Goal: Task Accomplishment & Management: Manage account settings

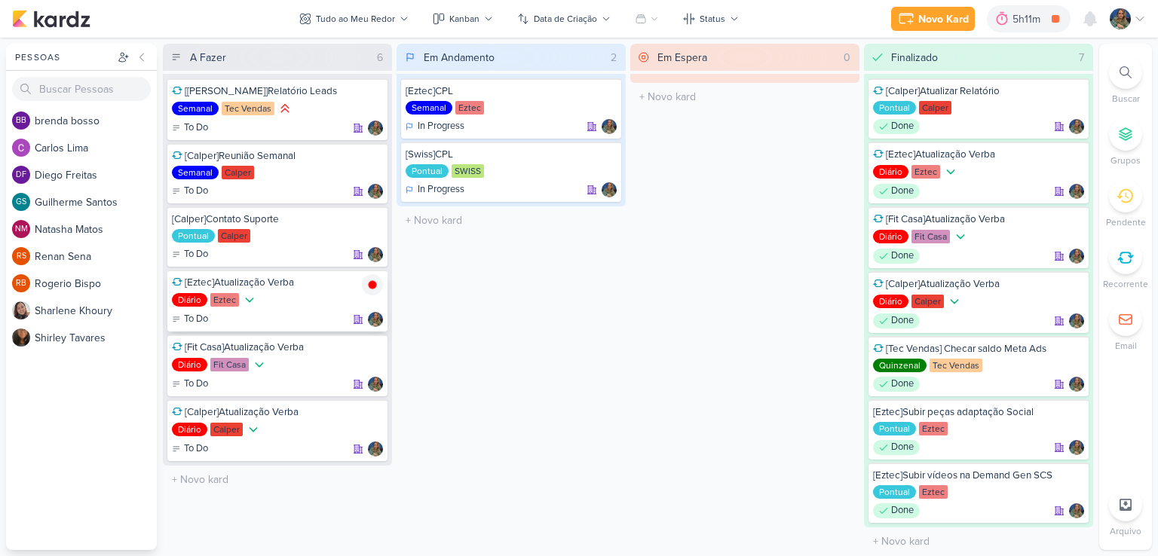
click at [373, 286] on img at bounding box center [372, 284] width 21 height 21
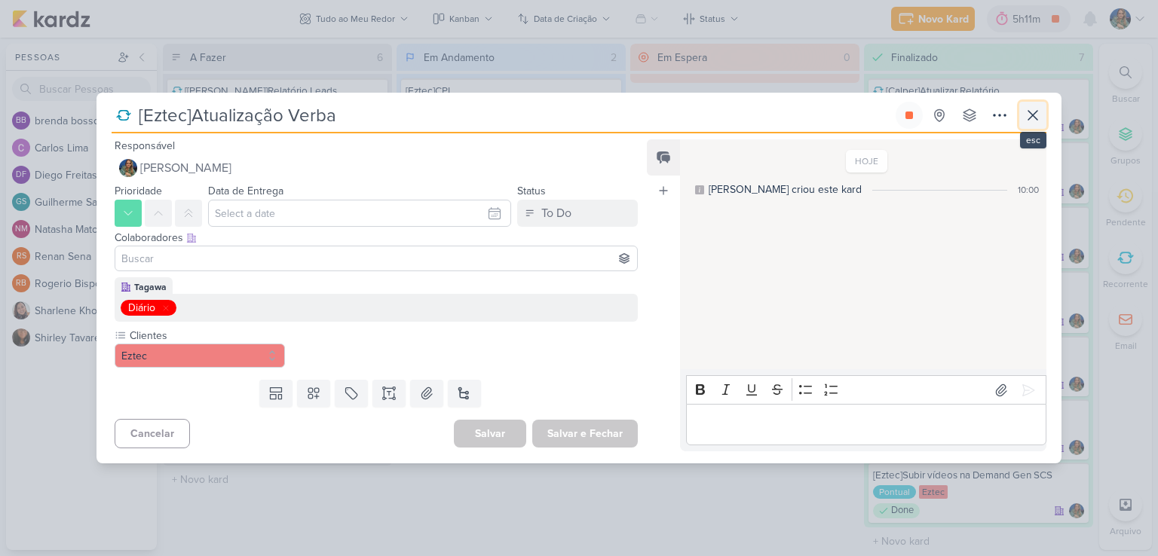
click at [1037, 117] on icon at bounding box center [1033, 115] width 18 height 18
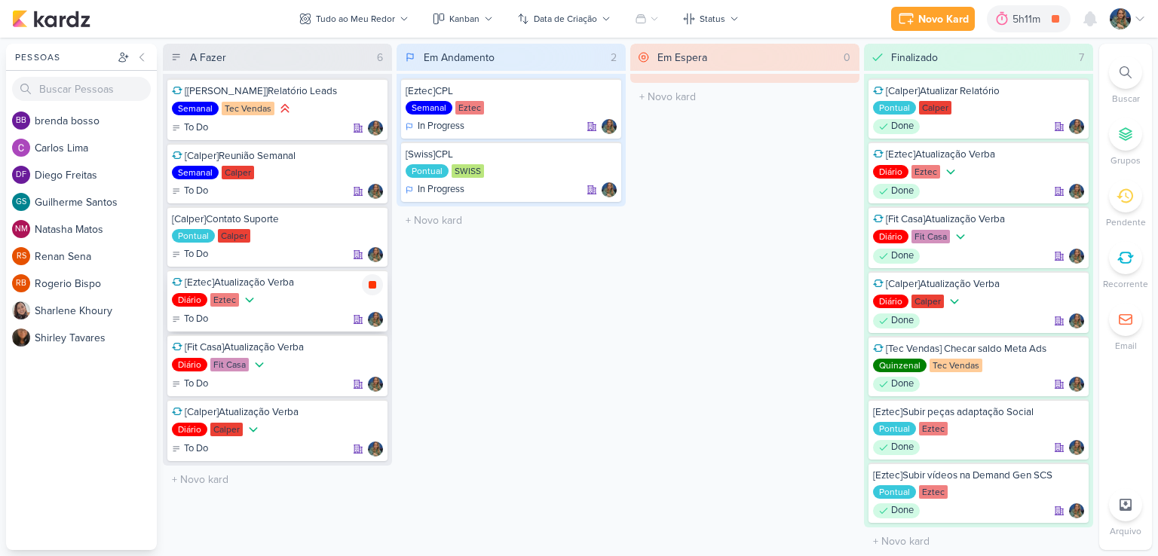
click at [370, 288] on icon at bounding box center [372, 285] width 12 height 12
click at [1024, 23] on icon at bounding box center [1022, 18] width 15 height 15
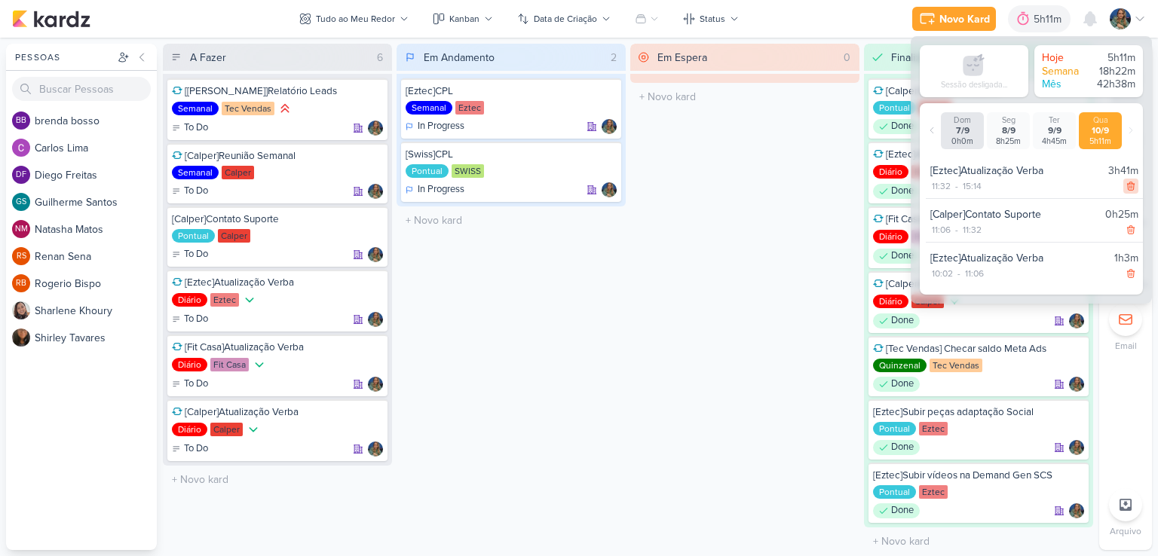
click at [1127, 188] on icon at bounding box center [1130, 186] width 11 height 11
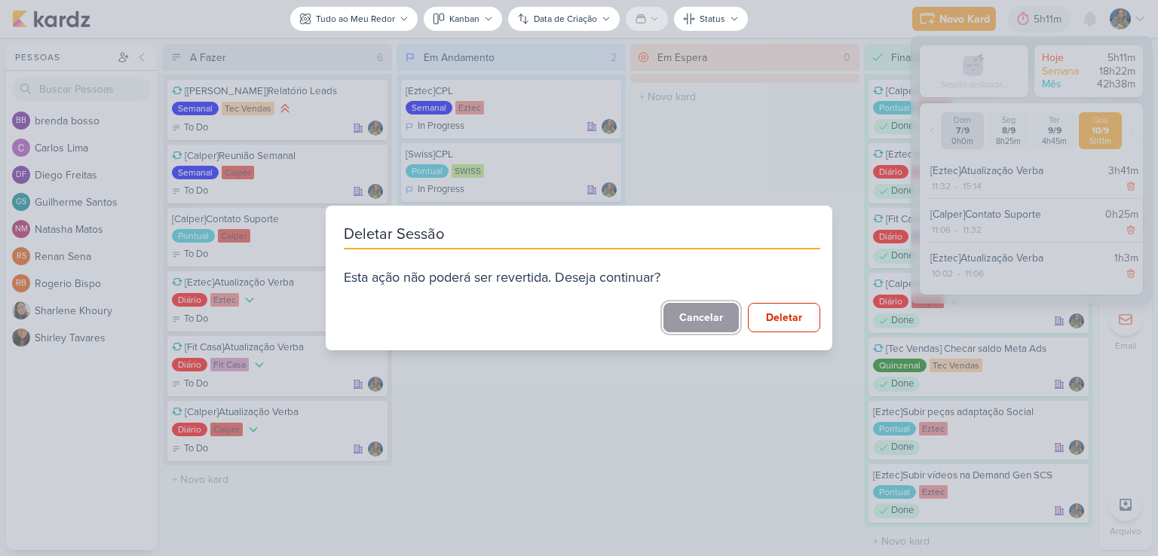
click at [705, 312] on button "Cancelar" at bounding box center [700, 317] width 75 height 29
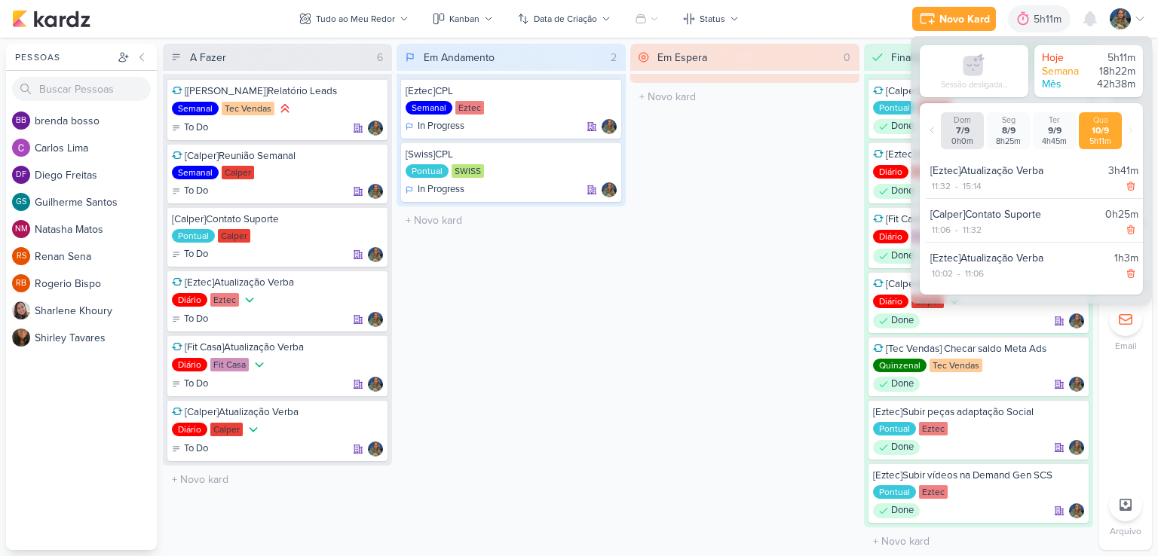
click at [1103, 133] on div "10/9" at bounding box center [1100, 130] width 37 height 11
click at [1125, 185] on icon at bounding box center [1130, 186] width 11 height 11
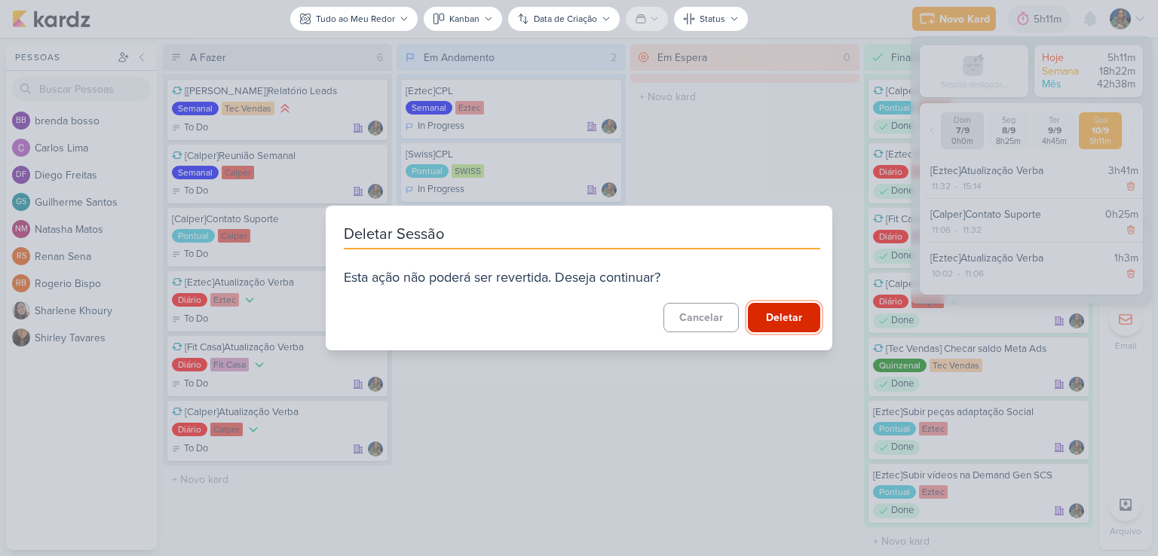
click at [784, 323] on button "Deletar" at bounding box center [784, 317] width 72 height 29
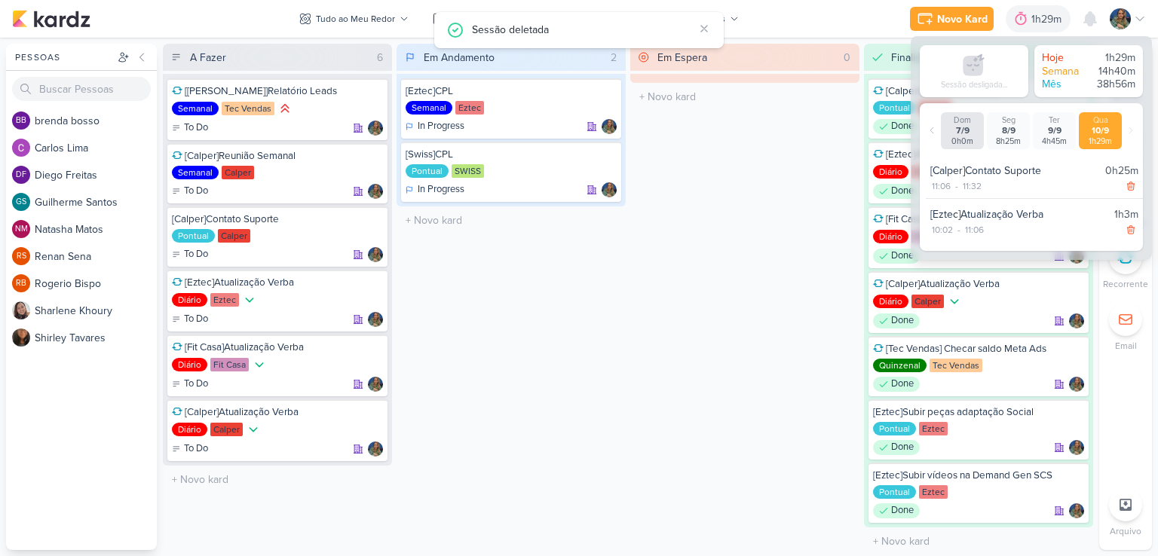
click at [595, 302] on div "Em Andamento 2 [Eztec]CPL Semanal Eztec In Progress" at bounding box center [510, 297] width 229 height 507
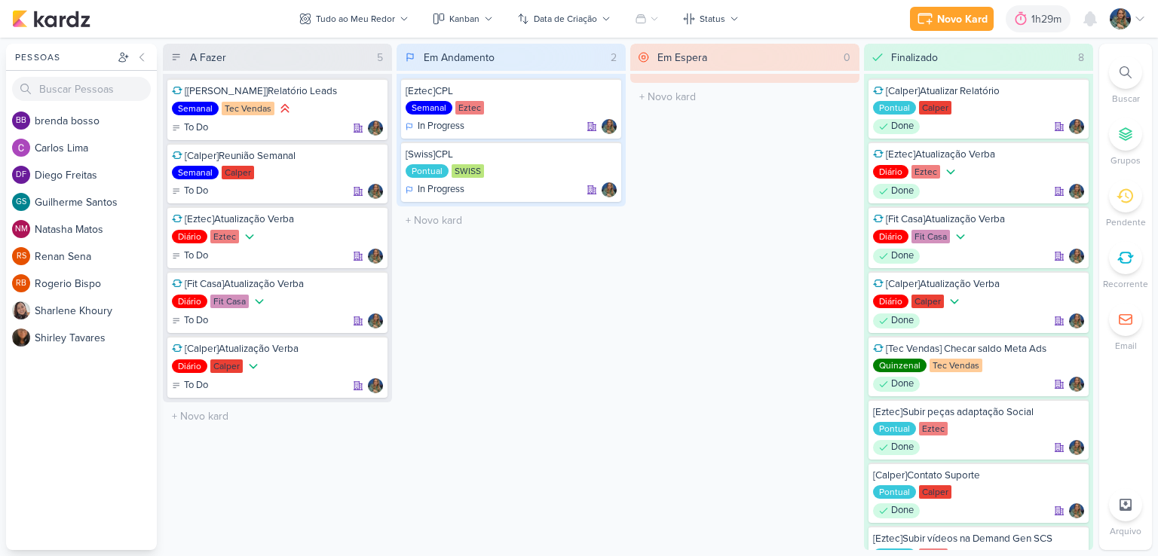
click at [1125, 265] on icon at bounding box center [1125, 257] width 17 height 17
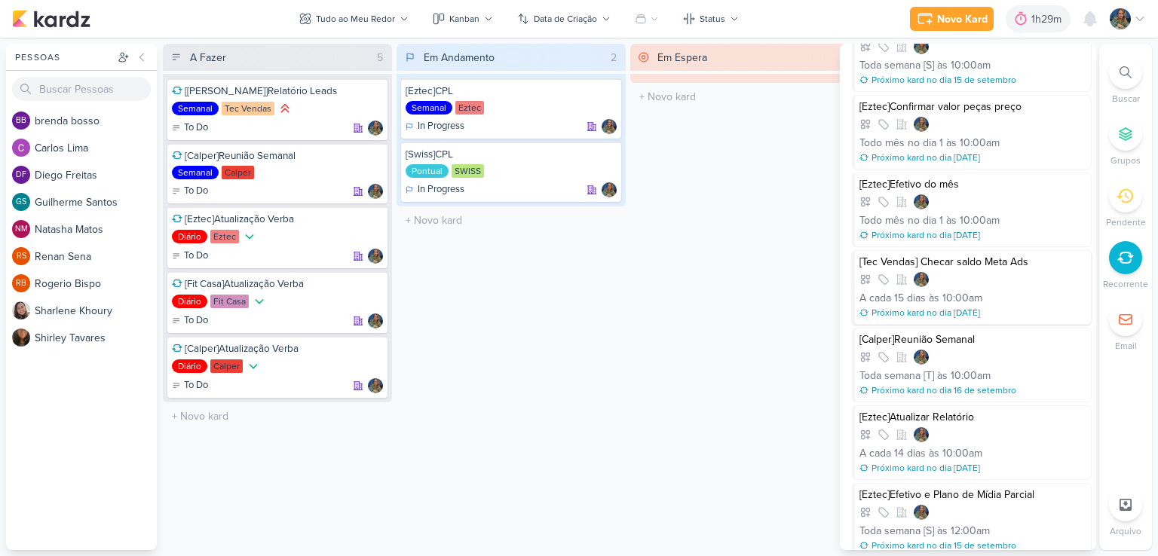
scroll to position [652, 0]
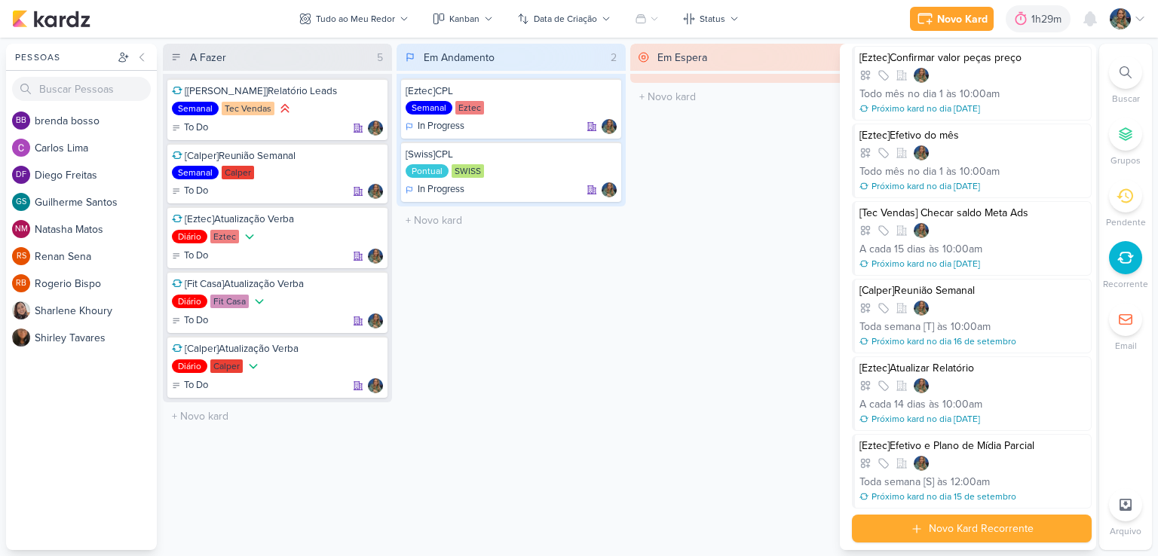
click at [748, 317] on div "Em Espera 0 O título do kard deve ter menos que 100 caracteres" at bounding box center [744, 297] width 229 height 507
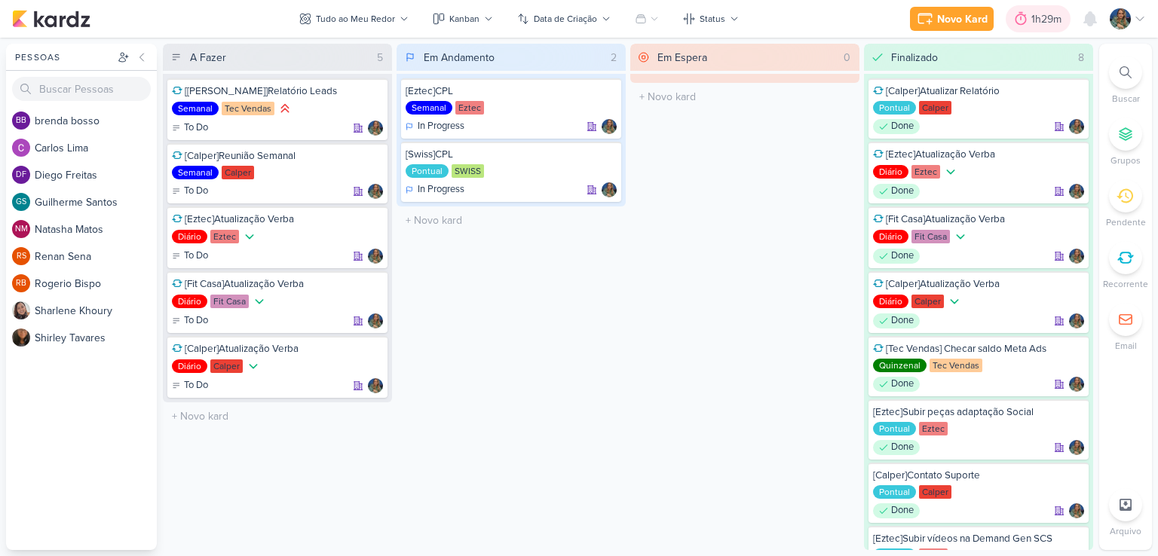
click at [1037, 23] on div "1h29m" at bounding box center [1048, 19] width 35 height 16
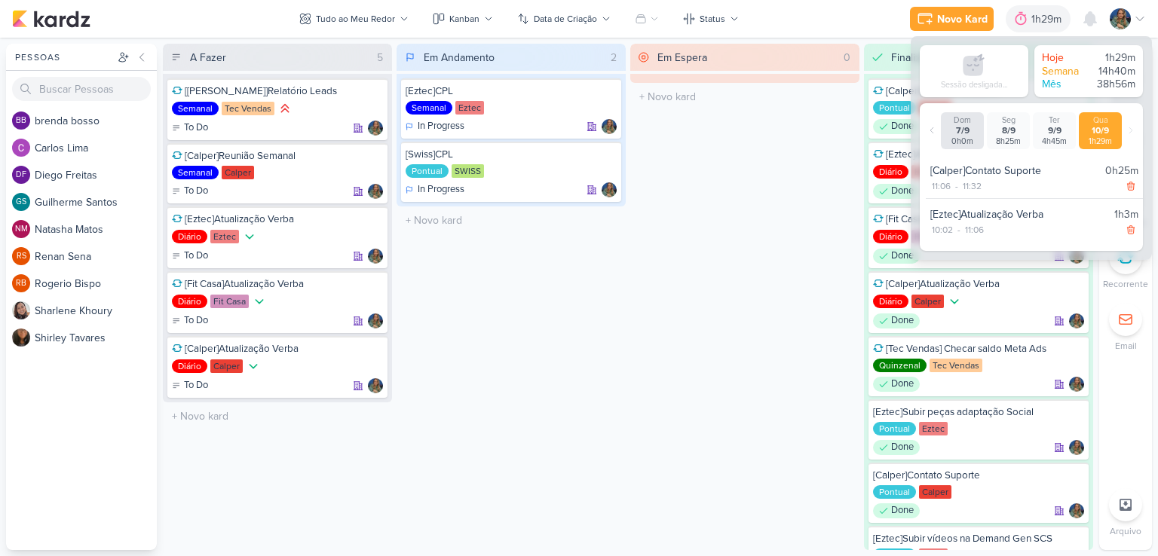
click at [1111, 13] on img at bounding box center [1119, 18] width 21 height 21
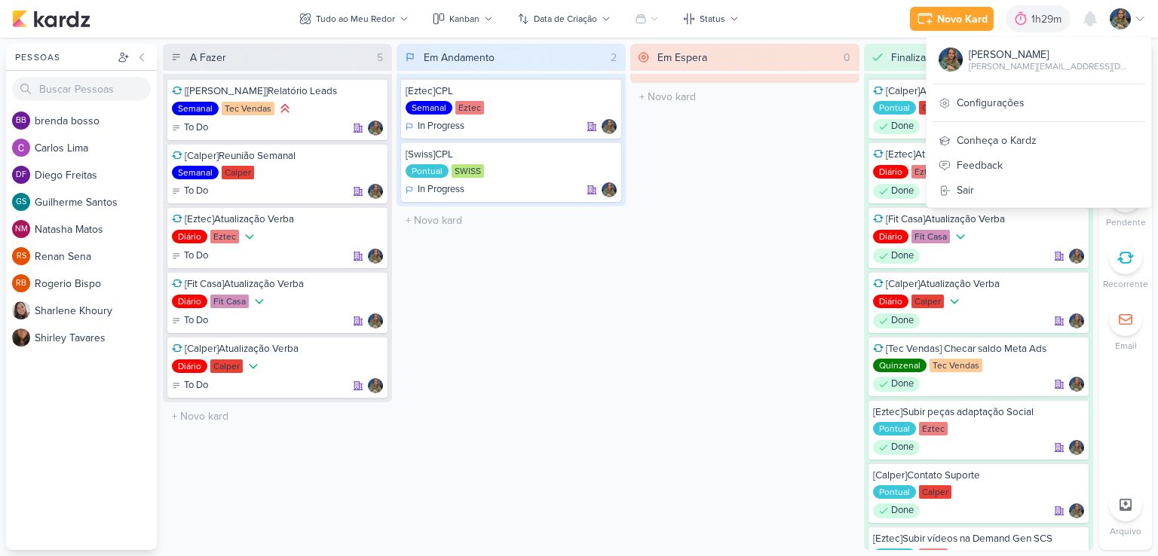
click at [1010, 63] on div "[PERSON_NAME][EMAIL_ADDRESS][DOMAIN_NAME]" at bounding box center [1048, 67] width 158 height 14
click at [1054, 22] on div "1h29m" at bounding box center [1048, 19] width 35 height 16
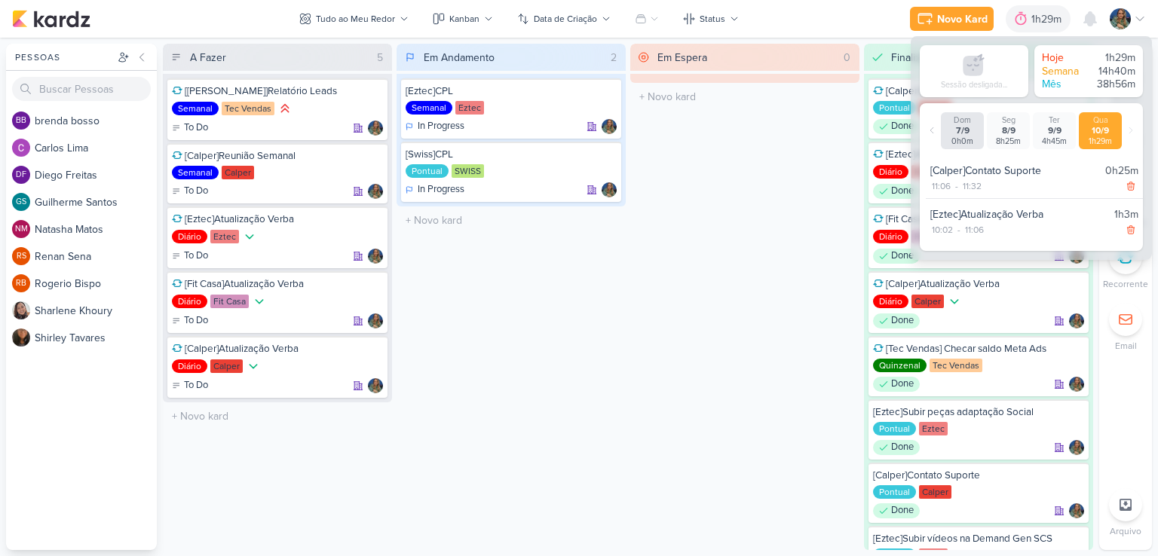
click at [1010, 79] on div "Sessão desligada..." at bounding box center [973, 71] width 93 height 40
click at [1068, 83] on div "Mês" at bounding box center [1064, 85] width 45 height 14
click at [1102, 139] on div "1h29m" at bounding box center [1100, 141] width 37 height 10
click at [1046, 18] on div "1h29m" at bounding box center [1048, 19] width 35 height 16
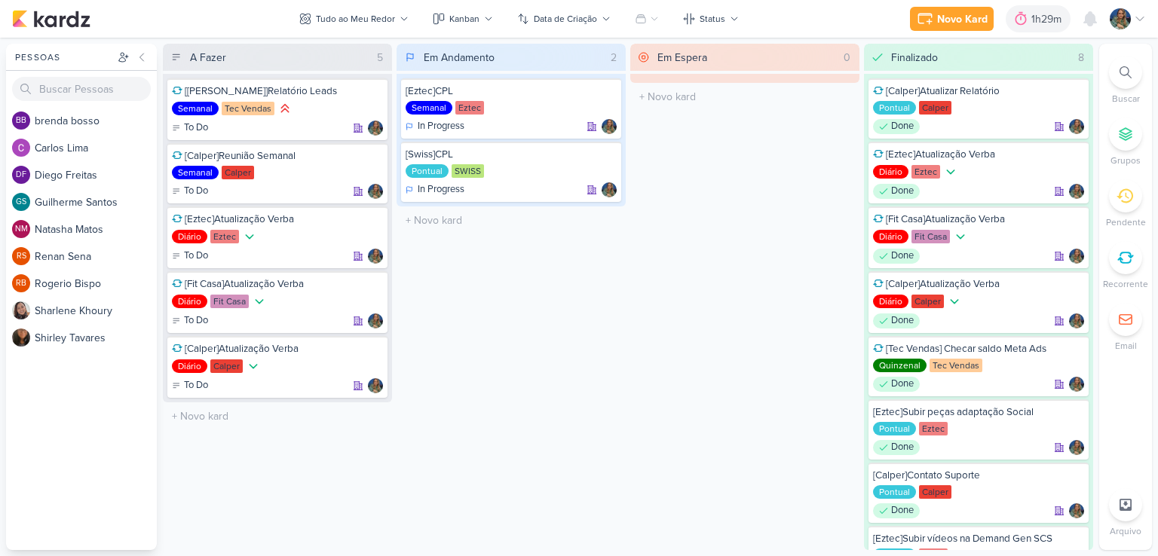
click at [1107, 25] on div "Novo Kard Ctrl + k 1h29m Sessão desligada... Hoje 1h29m Semana 14h40m Mês 38h56…" at bounding box center [1028, 18] width 236 height 27
click at [1118, 25] on img at bounding box center [1119, 18] width 21 height 21
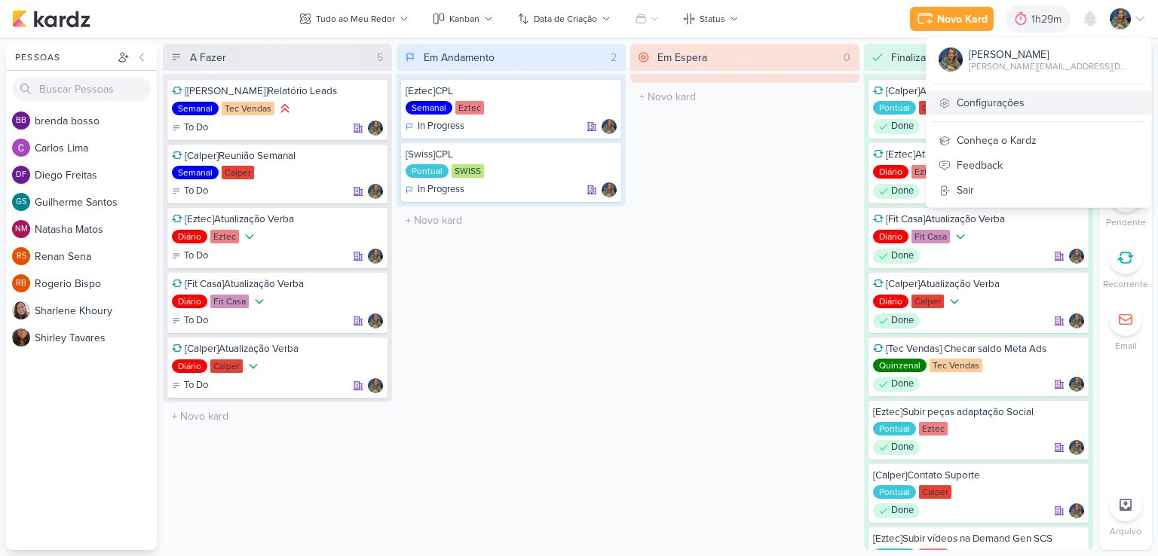
click at [1033, 104] on link "Configurações" at bounding box center [1038, 102] width 225 height 25
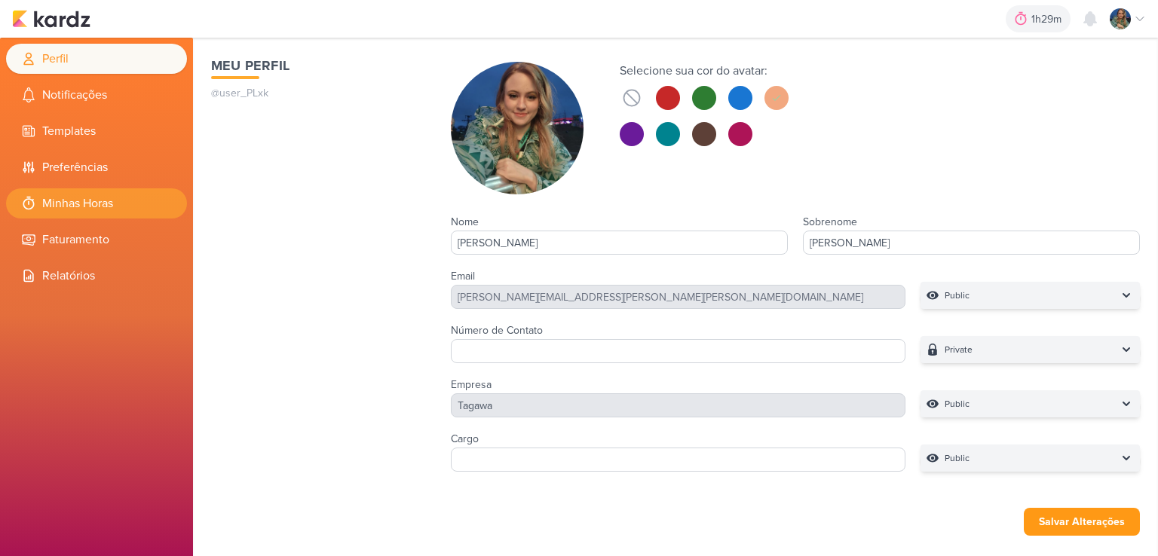
click at [113, 195] on li "Minhas Horas" at bounding box center [96, 203] width 181 height 30
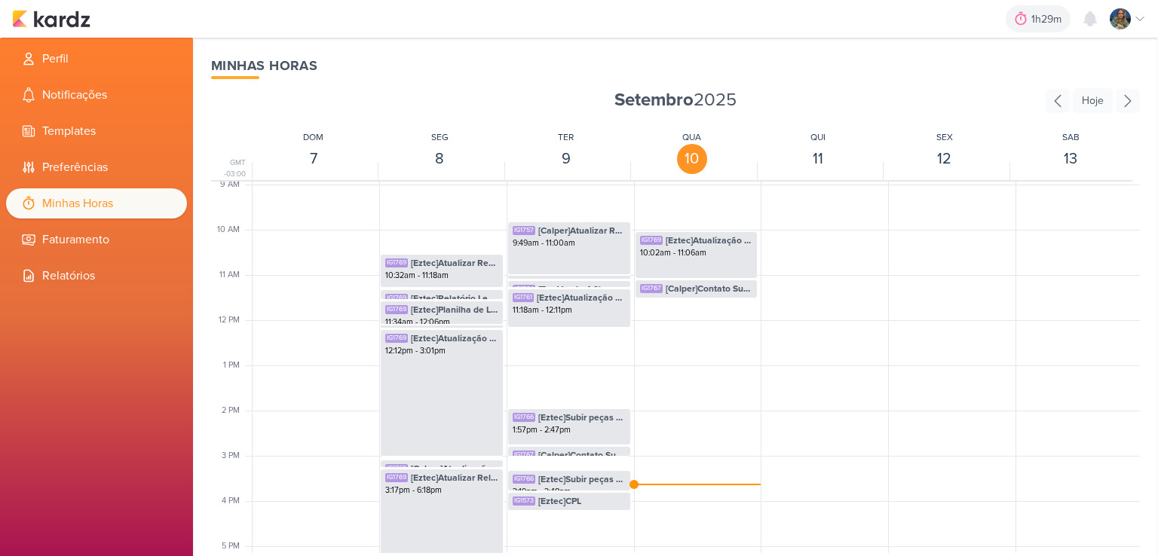
scroll to position [431, 0]
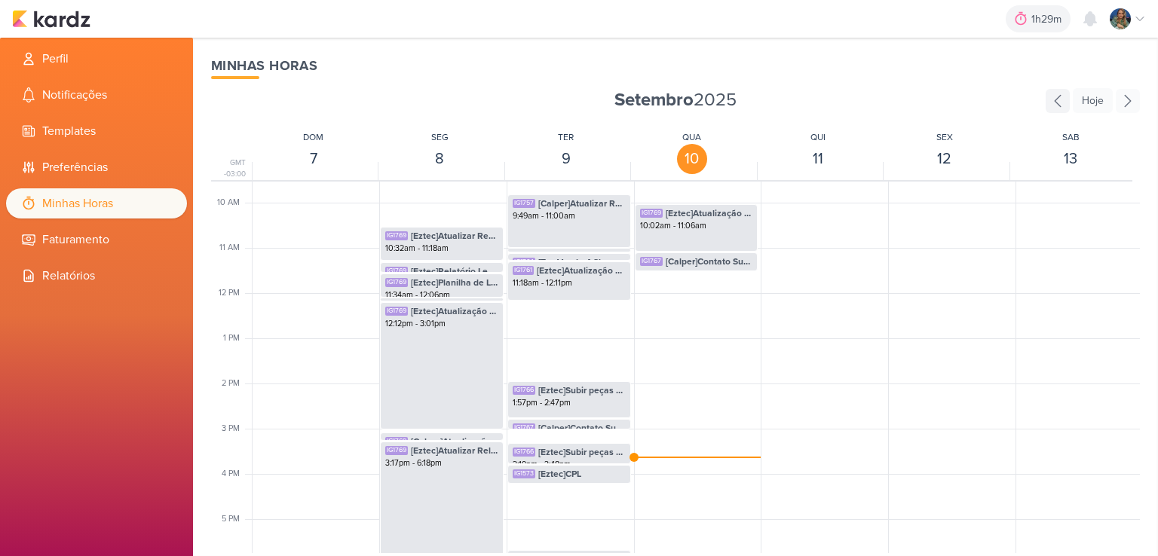
click at [1058, 103] on icon at bounding box center [1057, 100] width 6 height 11
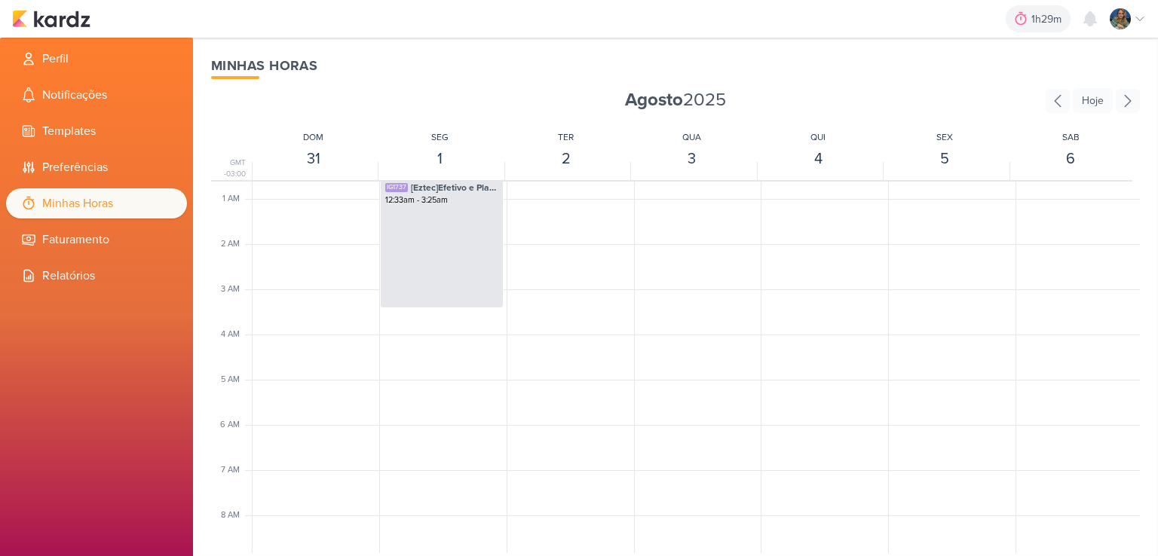
scroll to position [0, 0]
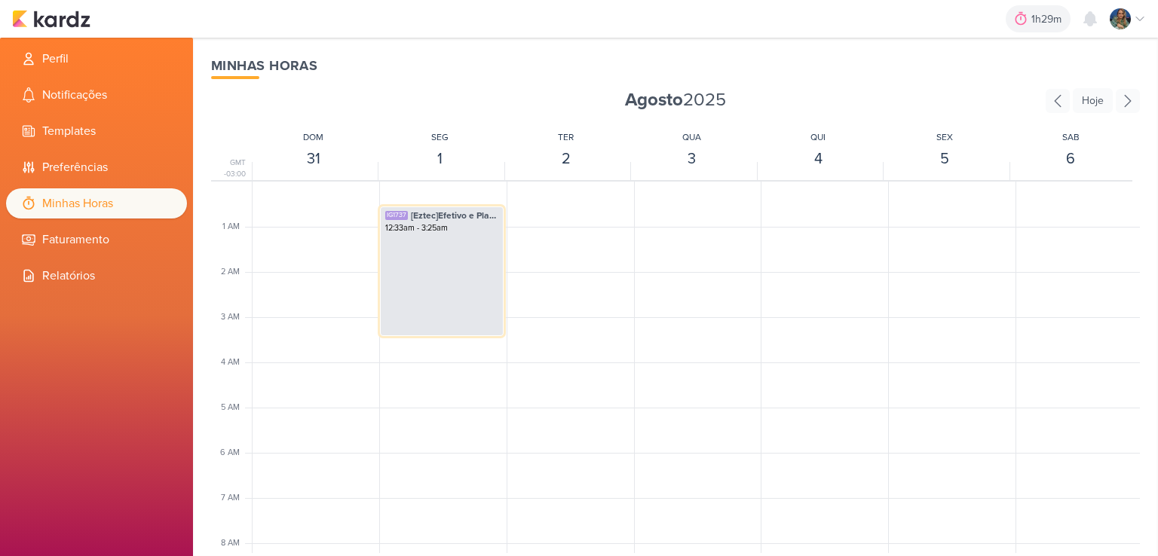
click at [454, 289] on div "IG1737 [Eztec]Efetivo e Plano de Mídia Parcial 12:33am - 3:25am" at bounding box center [442, 272] width 124 height 130
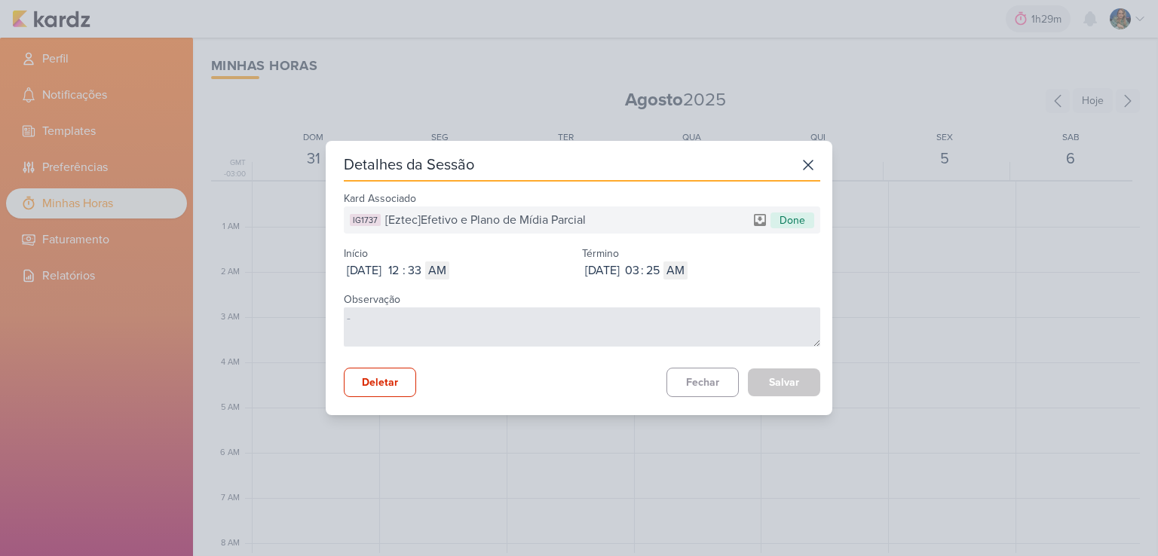
click at [806, 344] on textarea at bounding box center [582, 327] width 476 height 39
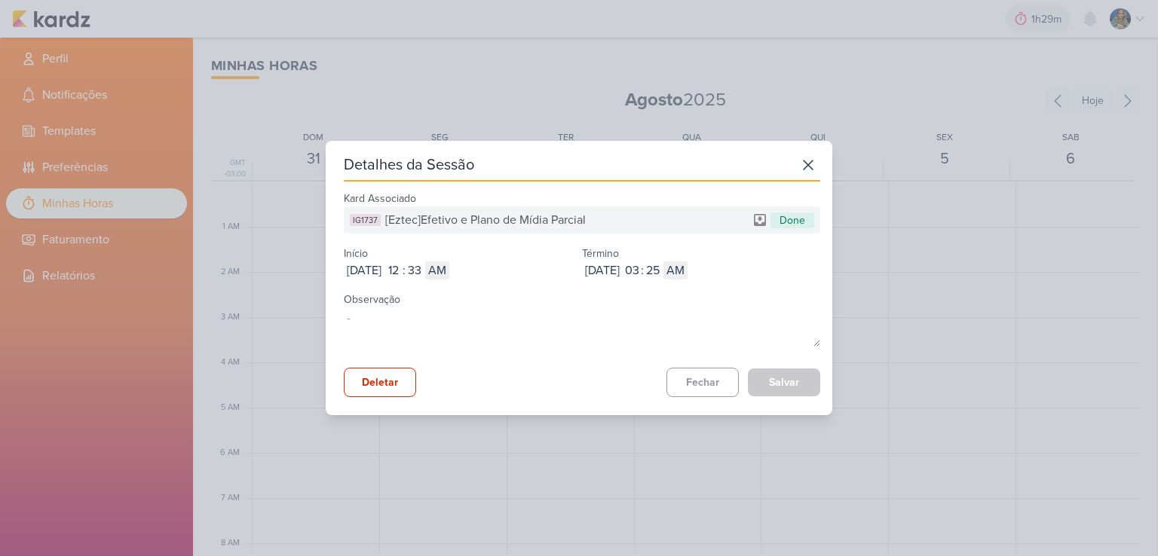
click at [437, 223] on span "[Eztec]Efetivo e Plano de Mídia Parcial" at bounding box center [485, 220] width 200 height 18
click at [449, 268] on select "AM PM" at bounding box center [437, 271] width 24 height 18
click at [516, 277] on div "Sep 01, 2025 2025-09-01 12 : 33 AM PM" at bounding box center [463, 271] width 238 height 18
click at [641, 275] on input "03" at bounding box center [632, 271] width 18 height 18
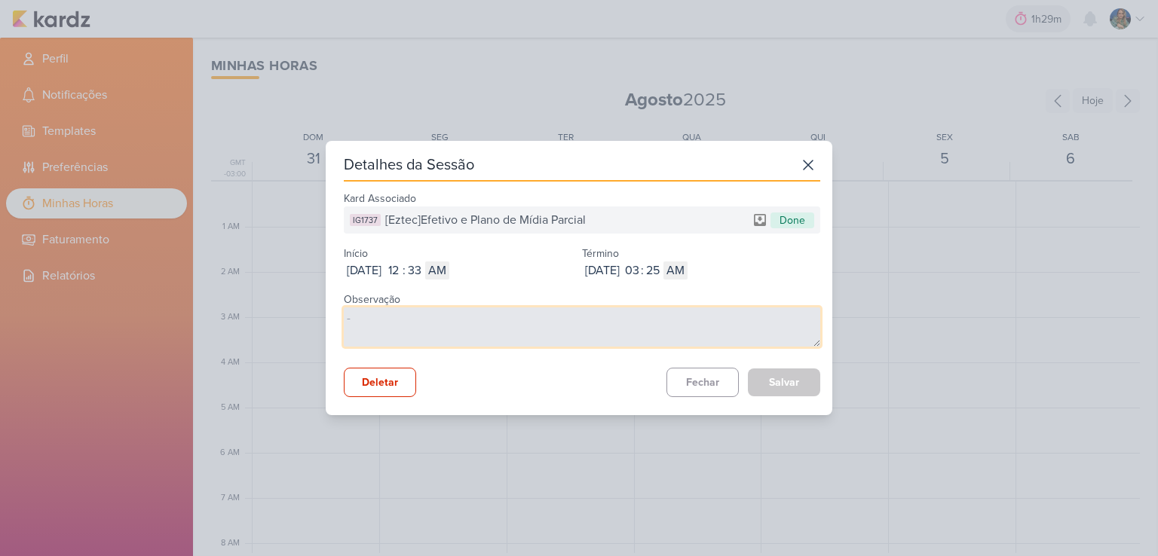
click at [644, 308] on textarea at bounding box center [582, 327] width 476 height 39
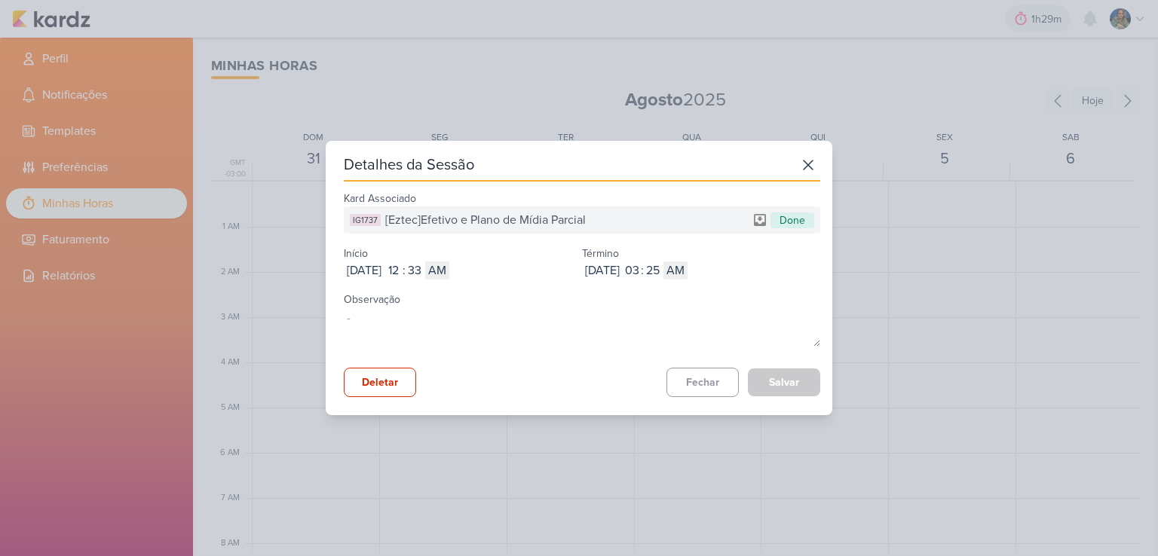
click at [567, 374] on div "Deletar Fechar Salvar Salvando..." at bounding box center [582, 382] width 476 height 29
click at [805, 164] on icon at bounding box center [808, 165] width 24 height 24
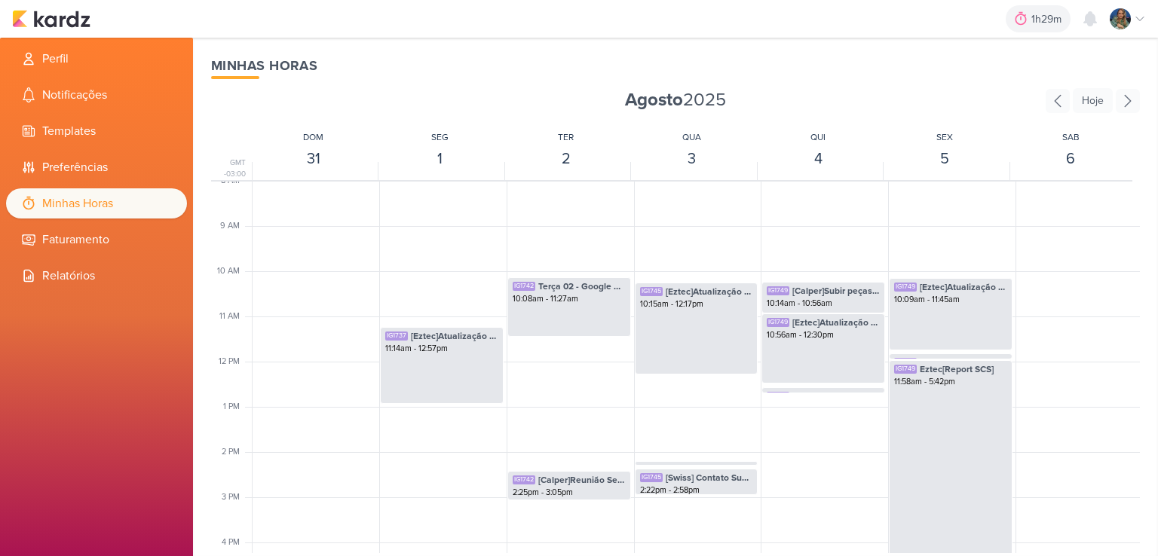
scroll to position [377, 0]
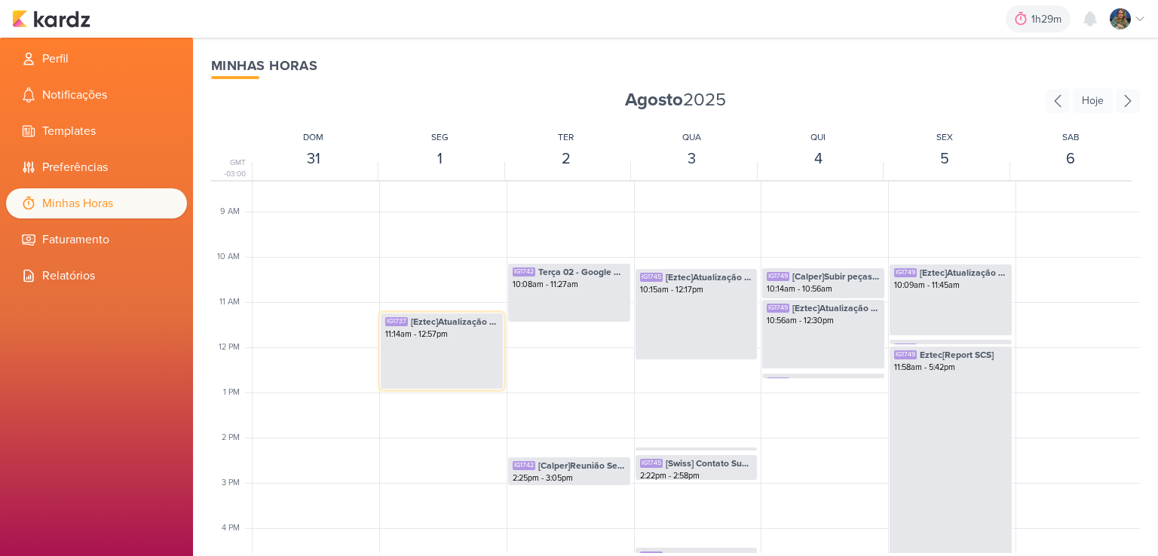
click at [473, 338] on div "11:14am - 12:57pm" at bounding box center [441, 335] width 113 height 12
select select "pm"
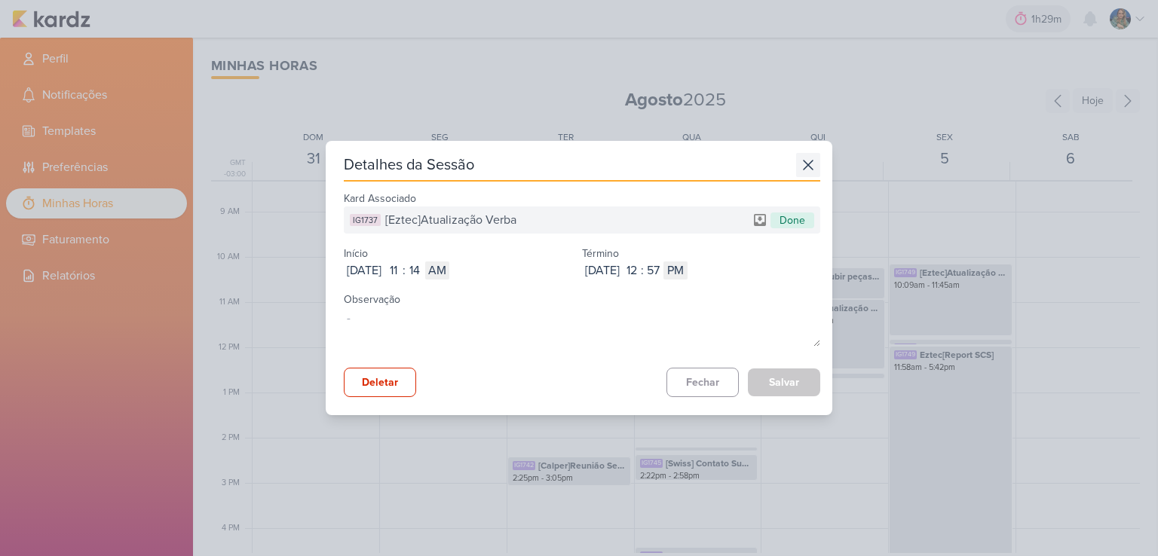
click at [808, 166] on icon at bounding box center [808, 165] width 24 height 24
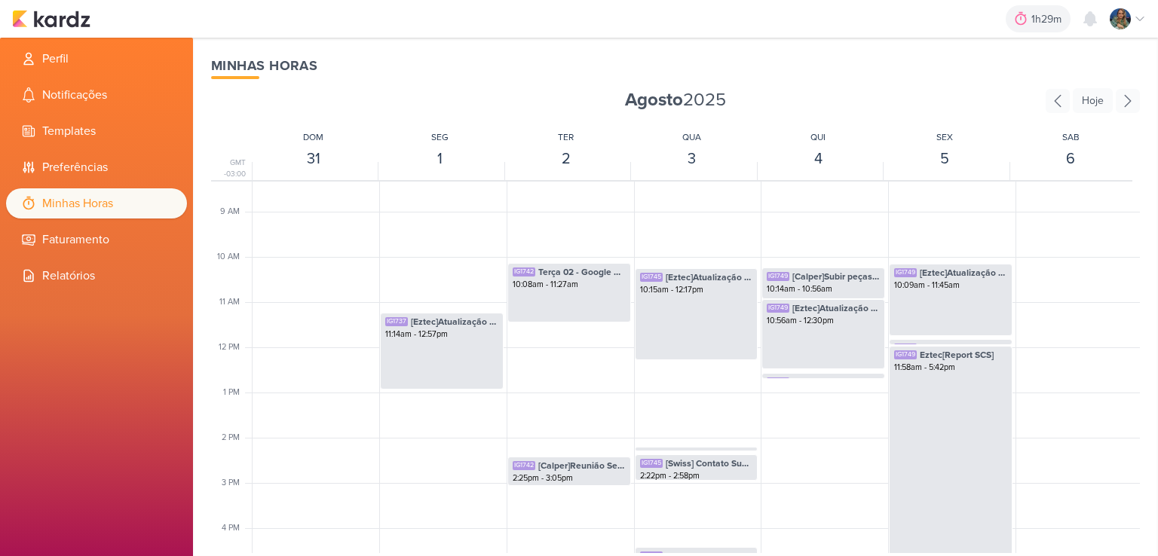
click at [639, 97] on strong "Agosto" at bounding box center [654, 100] width 58 height 22
click at [1053, 106] on icon at bounding box center [1057, 101] width 24 height 24
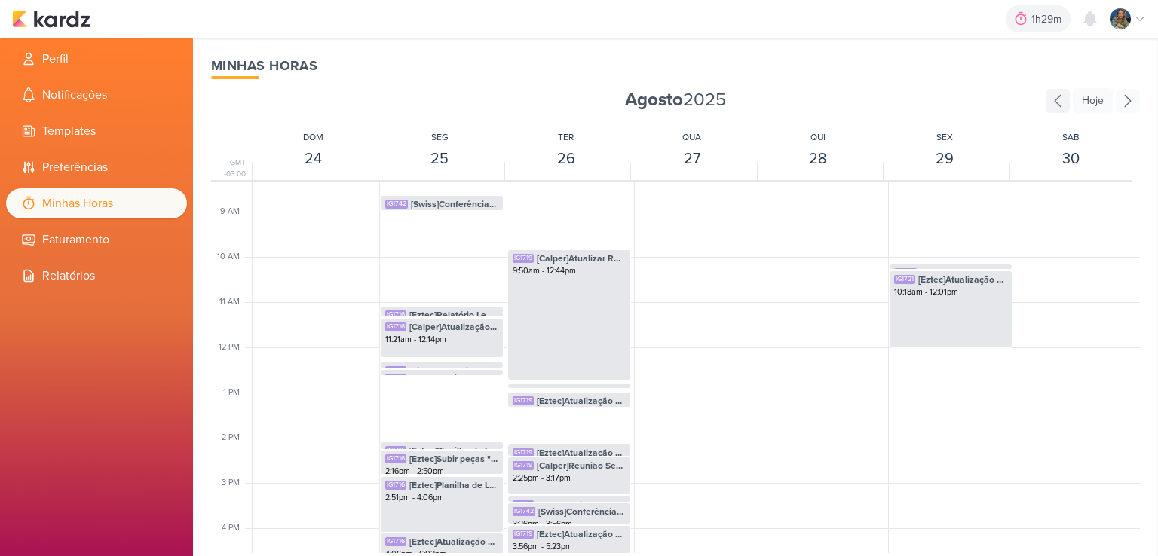
click at [1053, 106] on icon at bounding box center [1057, 101] width 24 height 24
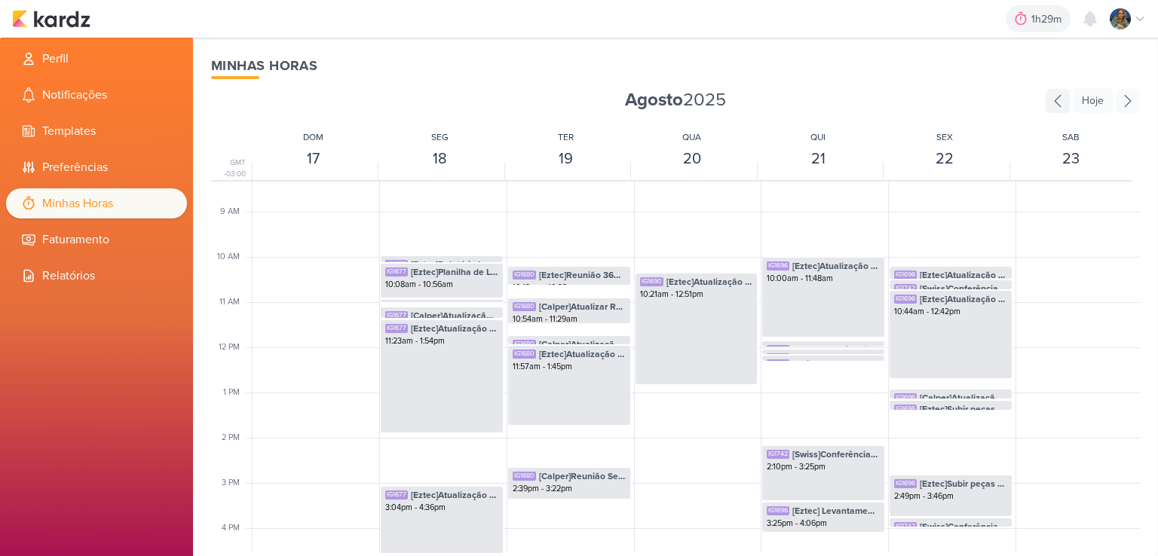
click at [1053, 106] on icon at bounding box center [1057, 101] width 24 height 24
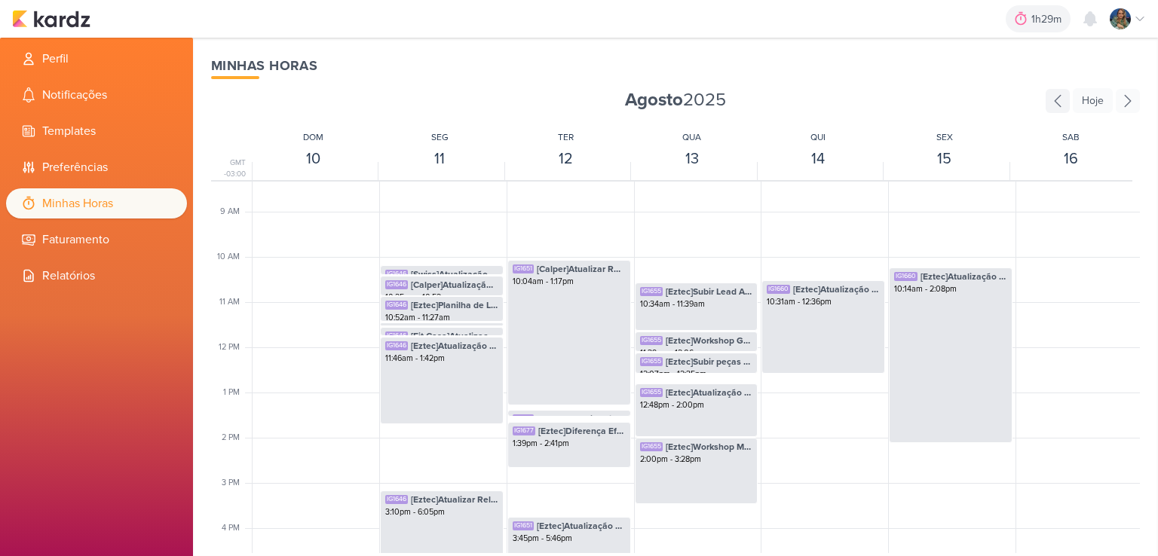
click at [1053, 106] on icon at bounding box center [1057, 101] width 24 height 24
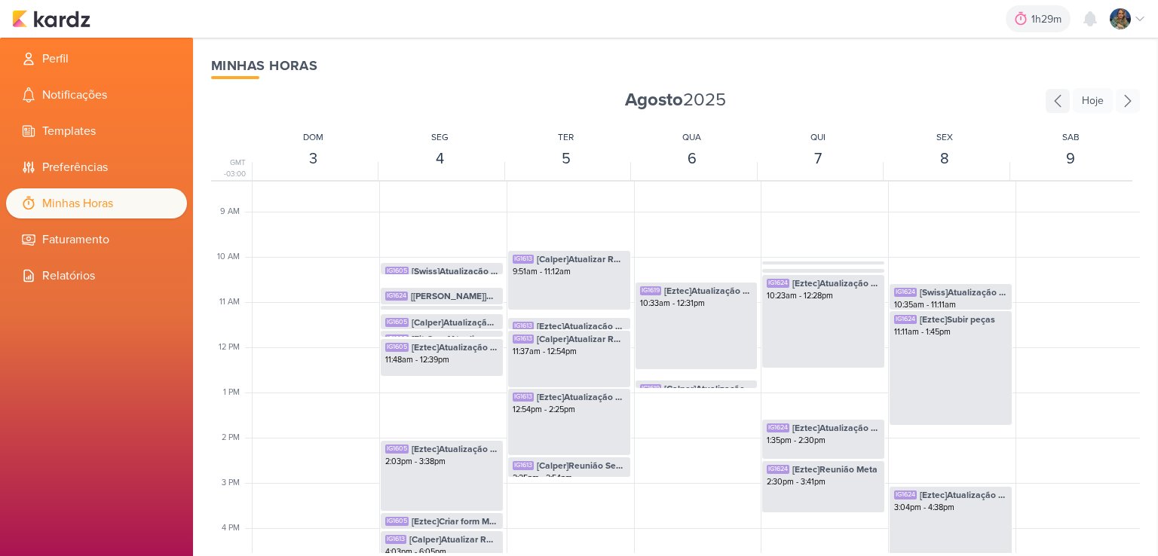
click at [1053, 106] on icon at bounding box center [1057, 101] width 24 height 24
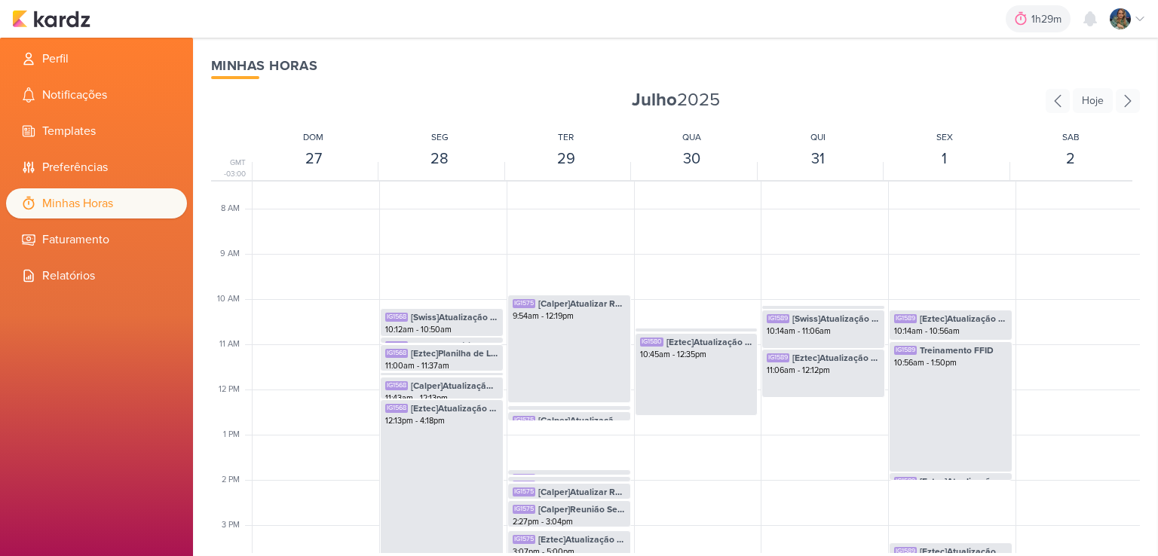
scroll to position [301, 0]
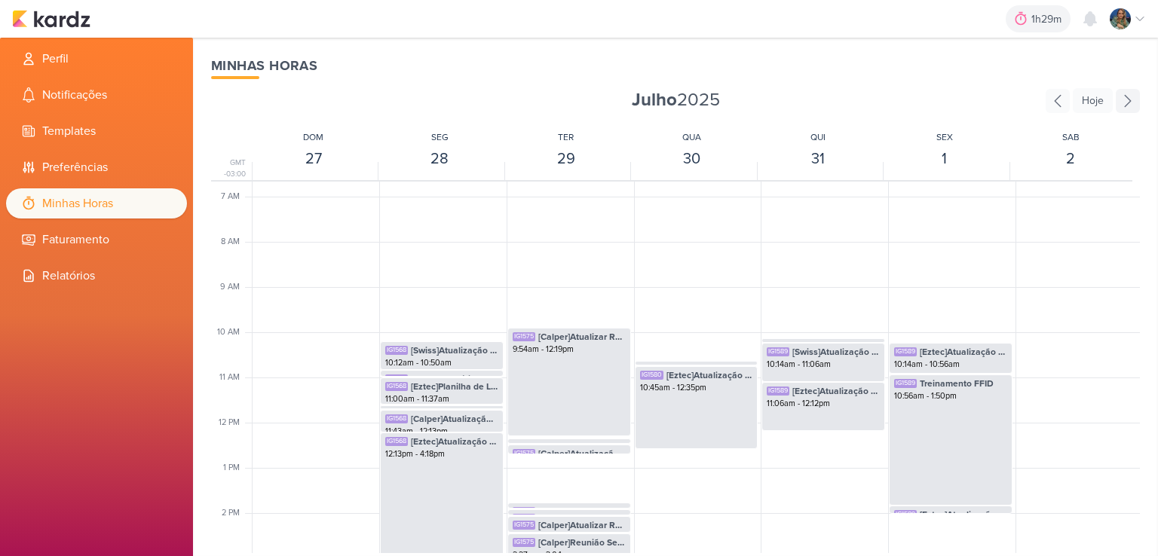
click at [1124, 108] on icon at bounding box center [1128, 101] width 24 height 24
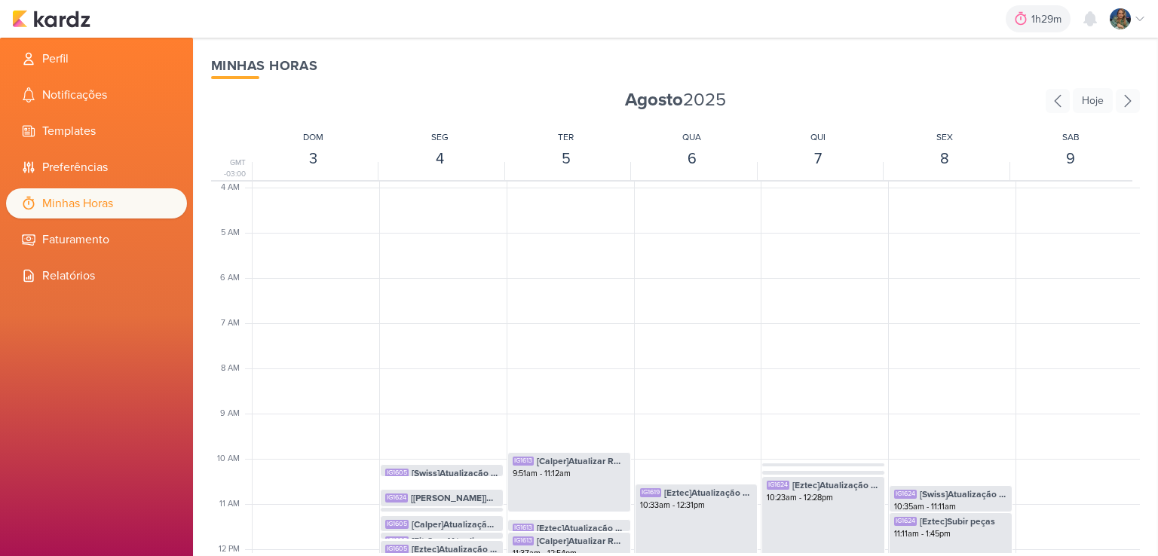
scroll to position [151, 0]
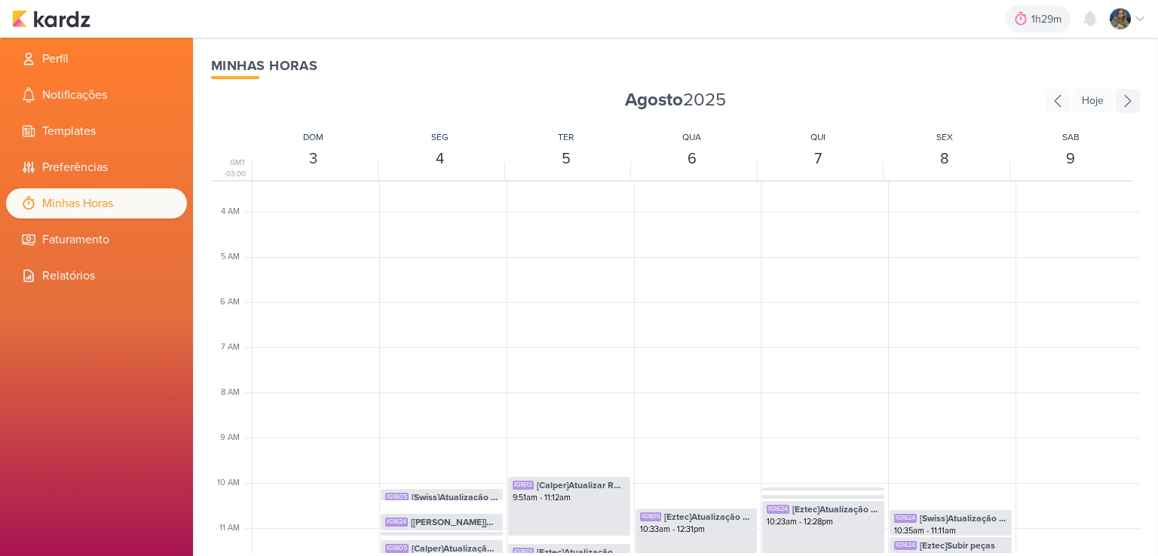
click at [1124, 103] on icon at bounding box center [1128, 101] width 24 height 24
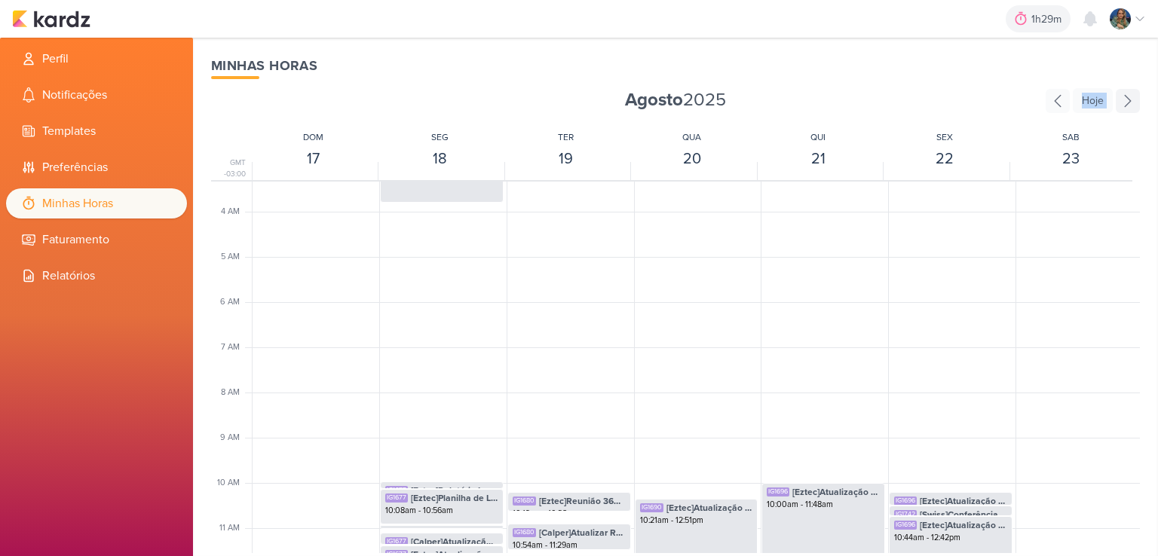
click at [1124, 103] on icon at bounding box center [1128, 101] width 24 height 24
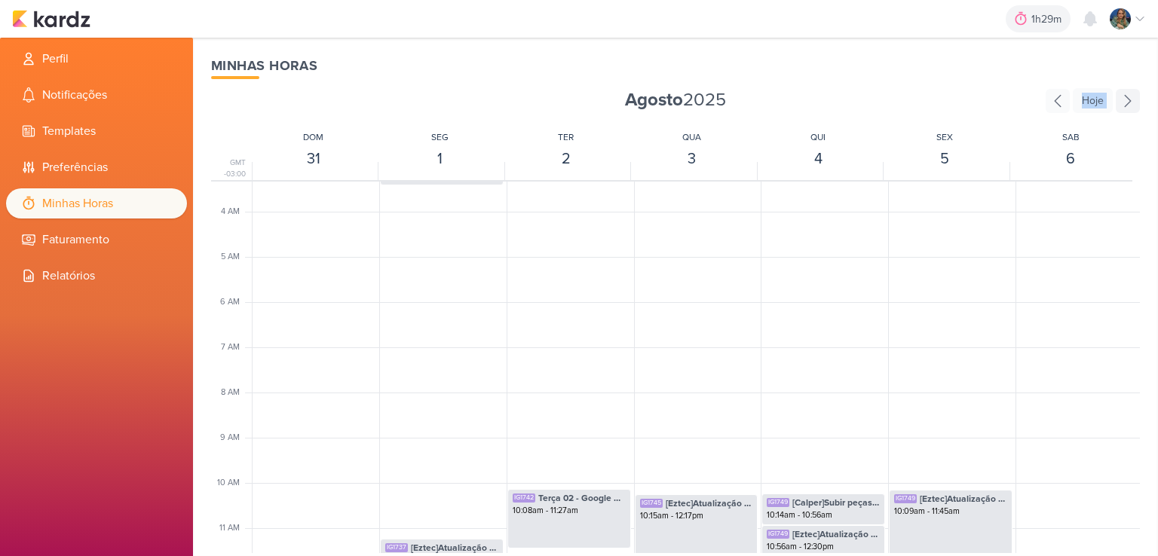
click at [1124, 103] on icon at bounding box center [1128, 101] width 24 height 24
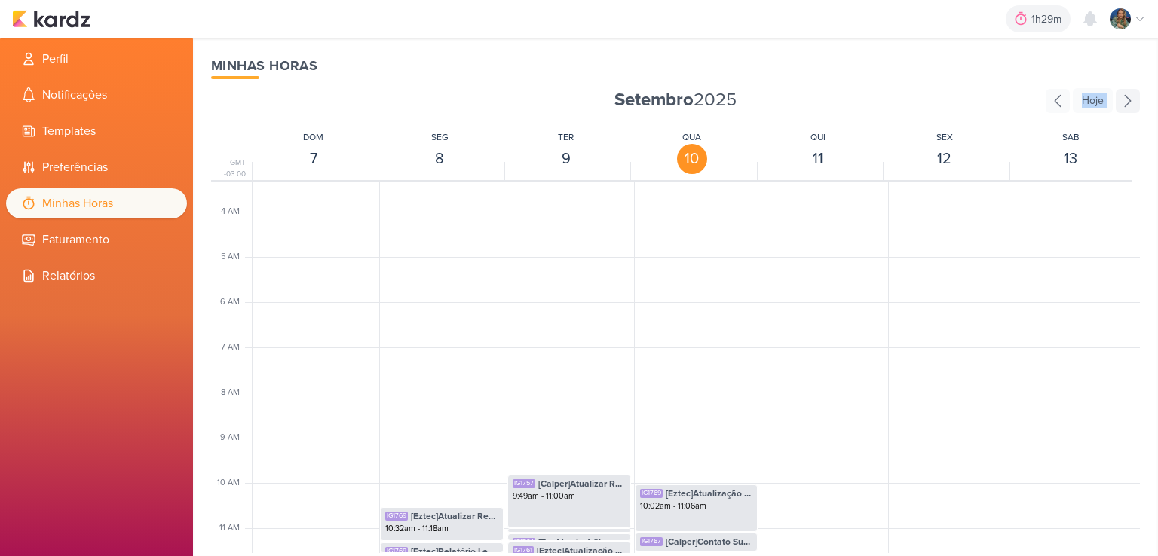
click at [1124, 103] on icon at bounding box center [1128, 101] width 24 height 24
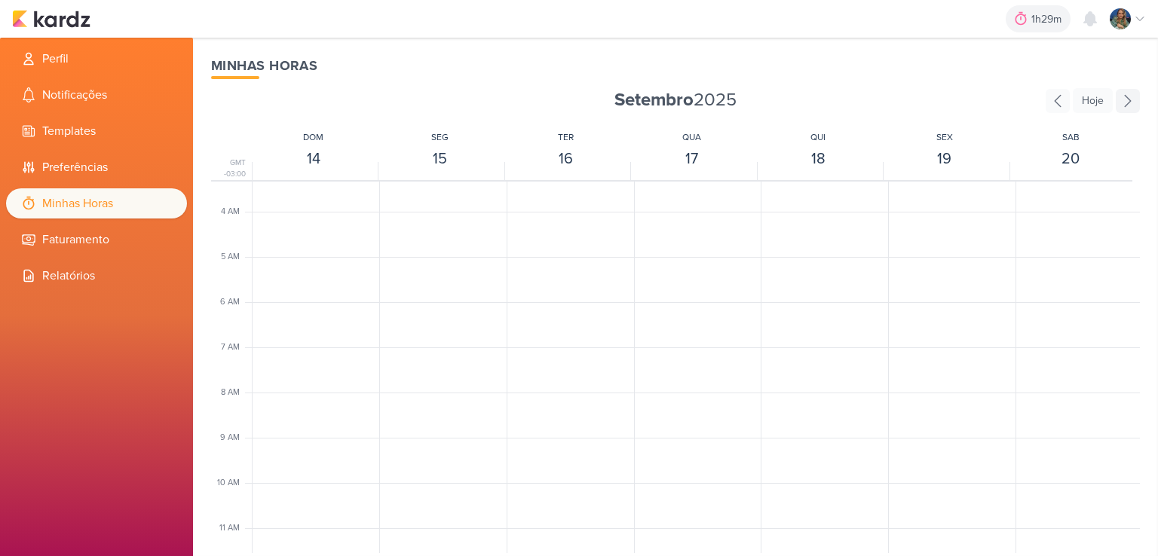
click at [1120, 103] on icon at bounding box center [1128, 101] width 24 height 24
click at [1051, 103] on icon at bounding box center [1057, 101] width 24 height 24
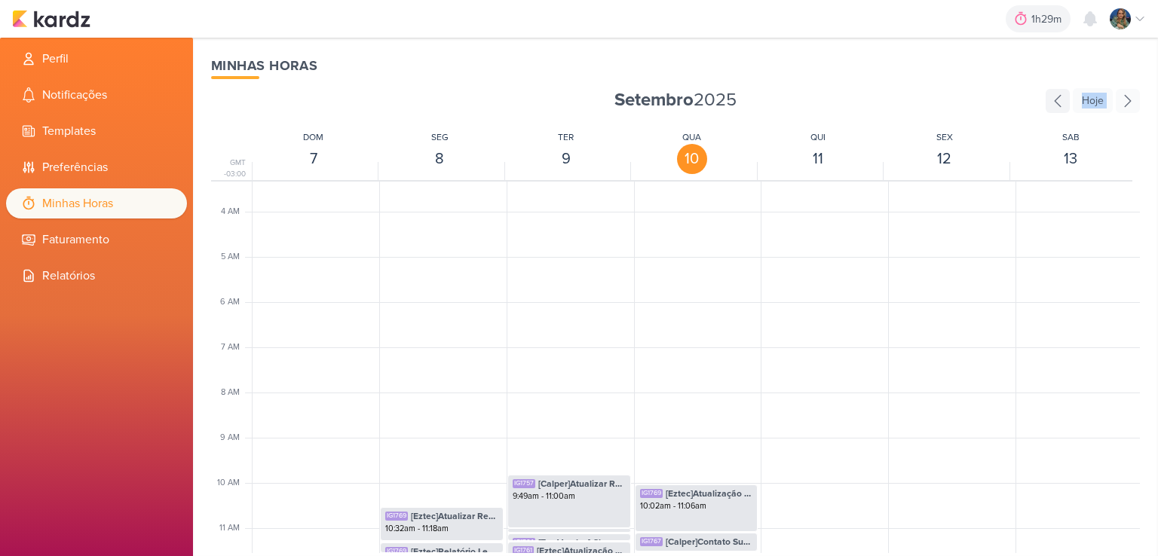
click at [1051, 103] on icon at bounding box center [1057, 101] width 24 height 24
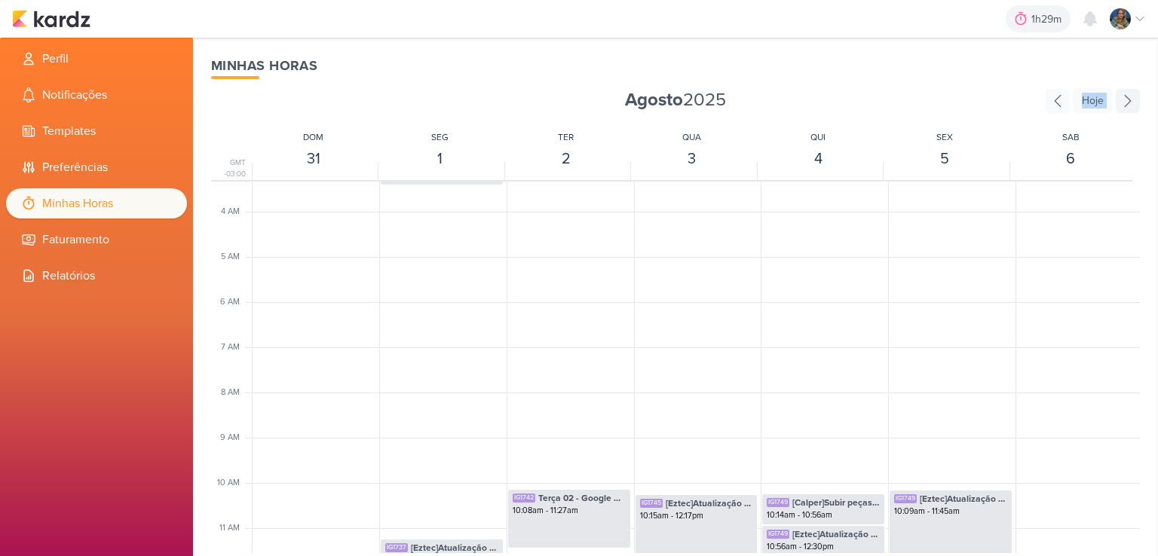
click at [1134, 102] on icon at bounding box center [1128, 101] width 24 height 24
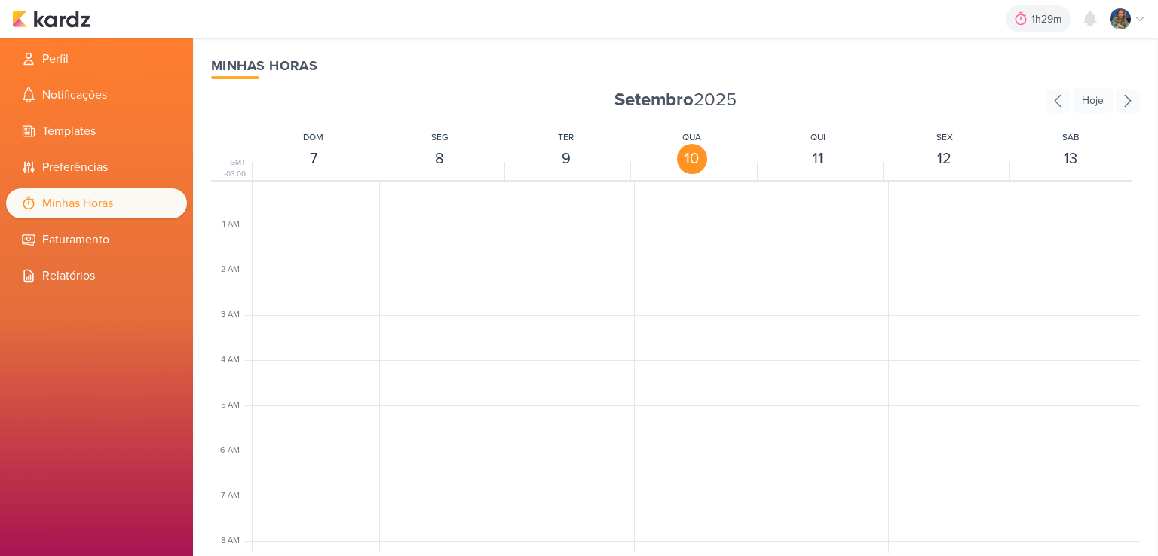
scroll to position [0, 0]
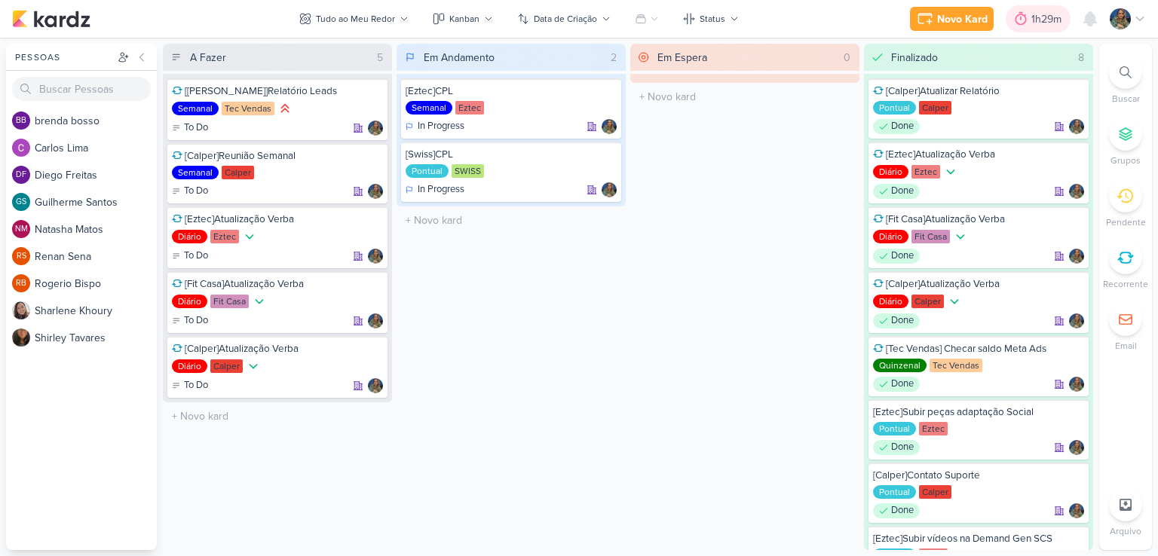
click at [1029, 25] on div at bounding box center [1020, 19] width 21 height 24
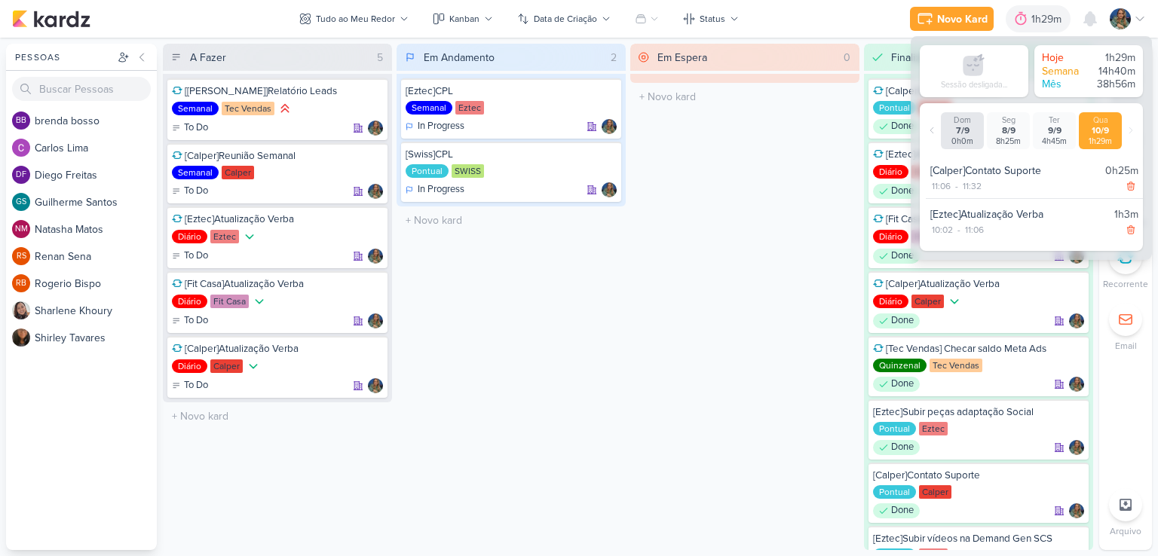
click at [832, 206] on div "Em Espera 0 O título do kard deve ter menos que 100 caracteres" at bounding box center [744, 297] width 229 height 507
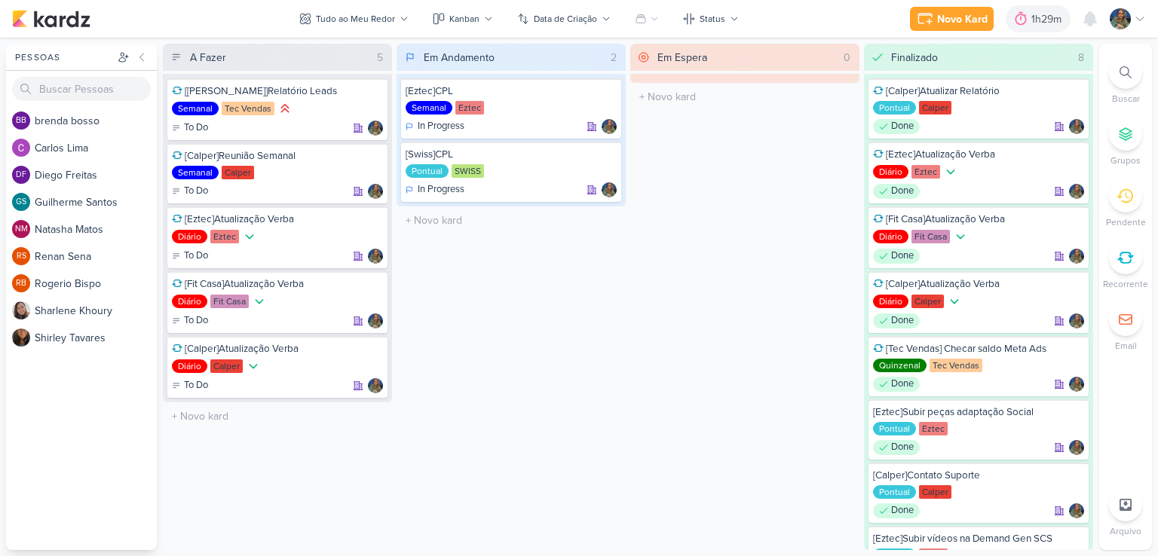
click at [1137, 254] on div at bounding box center [1125, 257] width 33 height 33
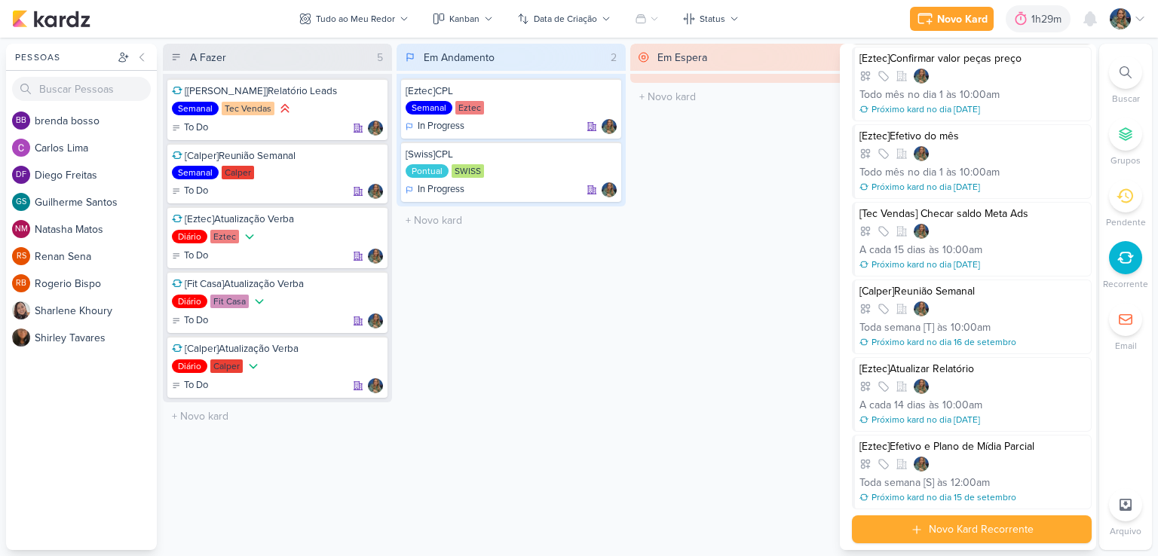
scroll to position [652, 0]
click at [753, 302] on div "Em Espera 0 O título do kard deve ter menos que 100 caracteres" at bounding box center [744, 297] width 229 height 507
